Goal: Information Seeking & Learning: Learn about a topic

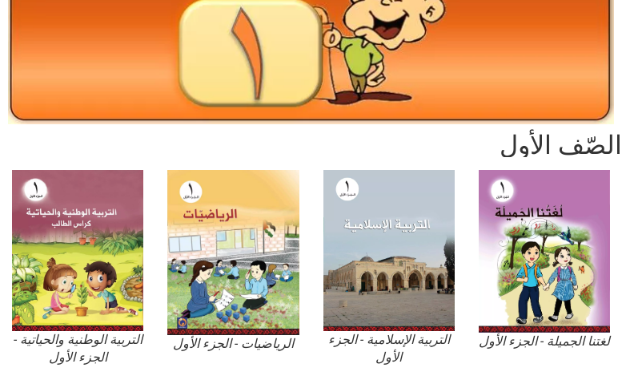
scroll to position [240, 0]
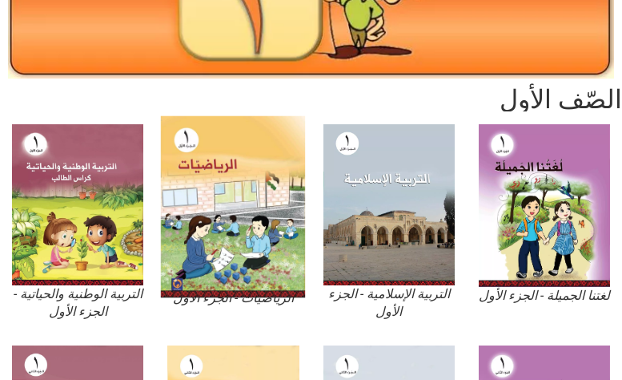
click at [244, 211] on img at bounding box center [233, 206] width 145 height 182
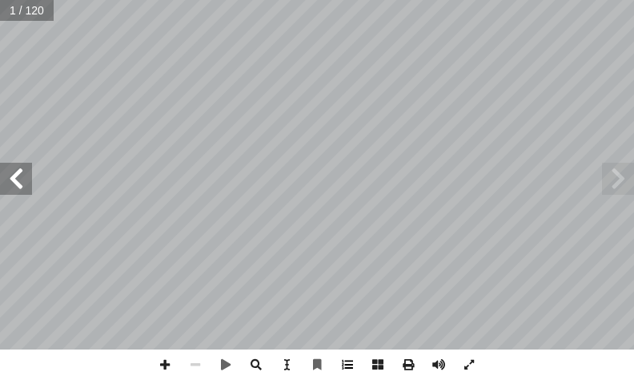
click at [346, 362] on span at bounding box center [347, 364] width 30 height 30
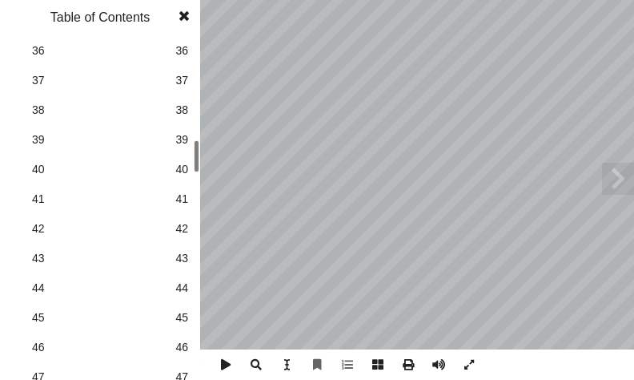
click at [178, 143] on span "39" at bounding box center [181, 139] width 13 height 17
click at [184, 18] on span at bounding box center [184, 16] width 29 height 32
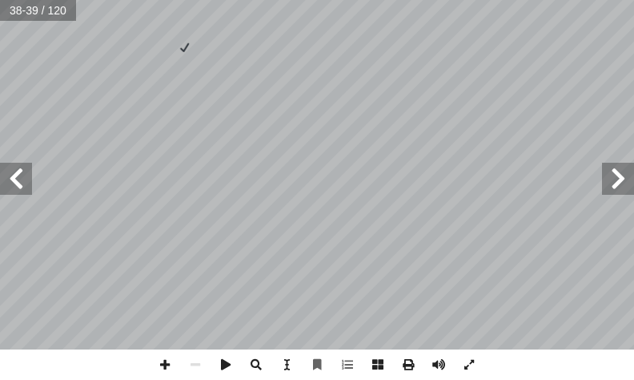
click at [12, 171] on span at bounding box center [16, 179] width 32 height 32
click at [163, 363] on span at bounding box center [165, 364] width 30 height 30
click at [18, 175] on span at bounding box center [16, 179] width 32 height 32
click at [164, 362] on span at bounding box center [165, 364] width 30 height 30
